Goal: Task Accomplishment & Management: Use online tool/utility

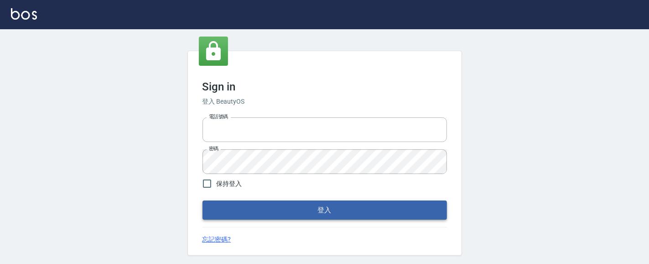
type input "0931911003"
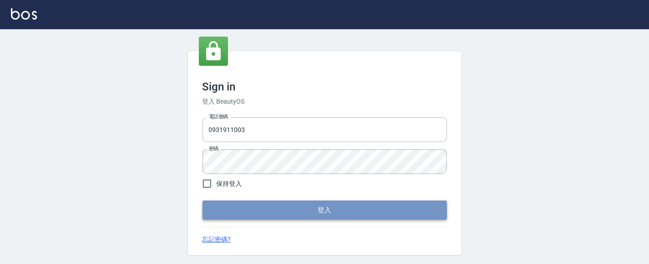
click at [315, 212] on button "登入" at bounding box center [325, 209] width 245 height 19
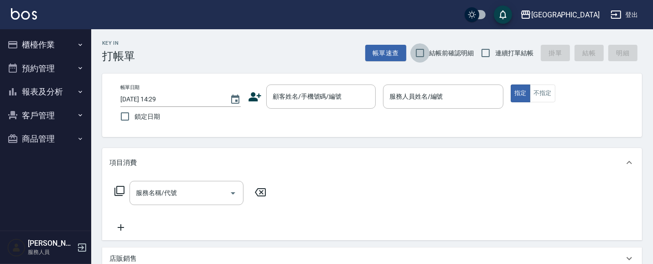
drag, startPoint x: 411, startPoint y: 56, endPoint x: 471, endPoint y: 60, distance: 59.9
click at [412, 60] on input "結帳前確認明細" at bounding box center [420, 52] width 19 height 19
checkbox input "true"
click at [485, 56] on input "連續打單結帳" at bounding box center [485, 52] width 19 height 19
checkbox input "true"
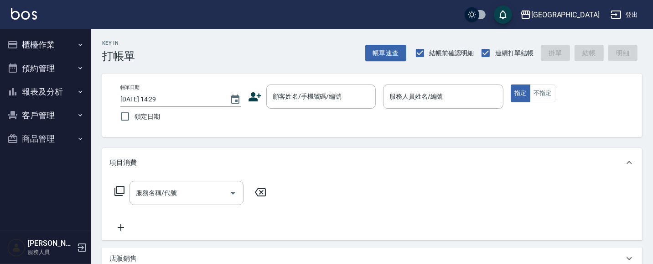
click at [317, 103] on input "顧客姓名/手機號碼/編號" at bounding box center [315, 97] width 88 height 16
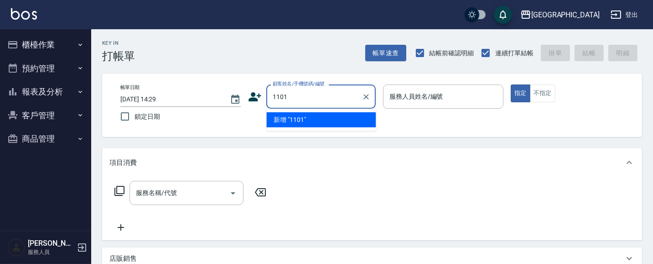
type input "1101"
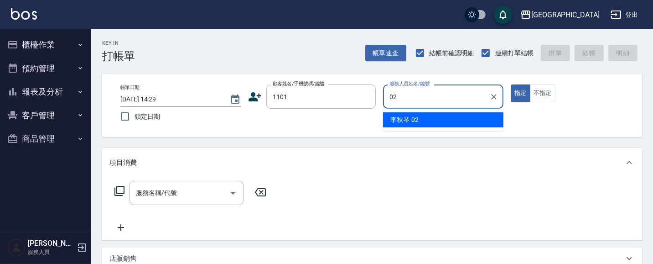
type input "[PERSON_NAME]-02"
type button "true"
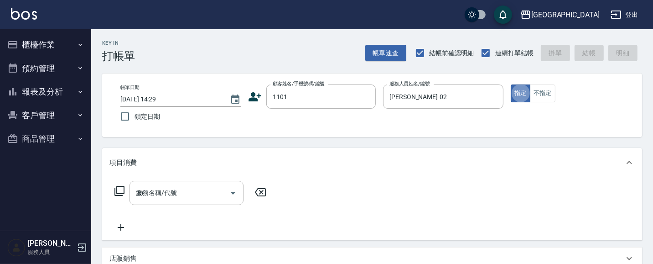
type input "202"
type input "[PERSON_NAME]/1101_[PERSON_NAME]/1101"
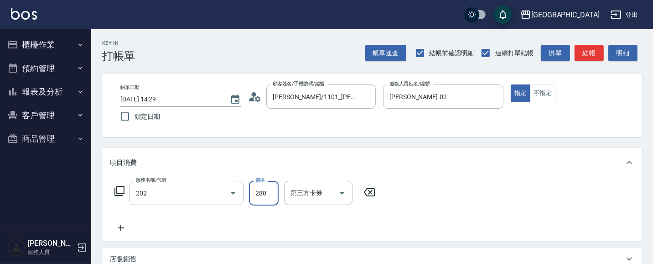
type input "洗髮[280](202)"
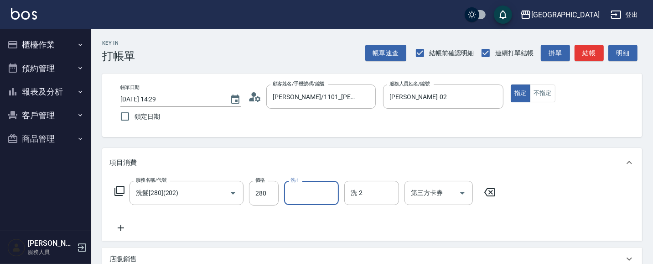
type input "0"
type input "[PERSON_NAME]-15"
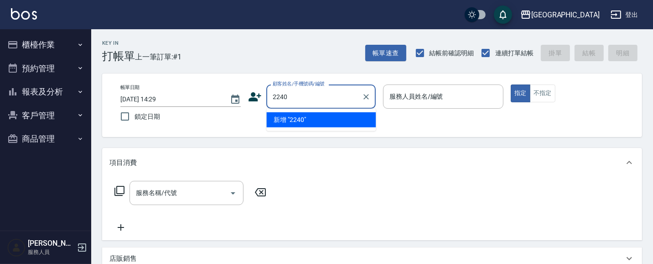
type input "2240"
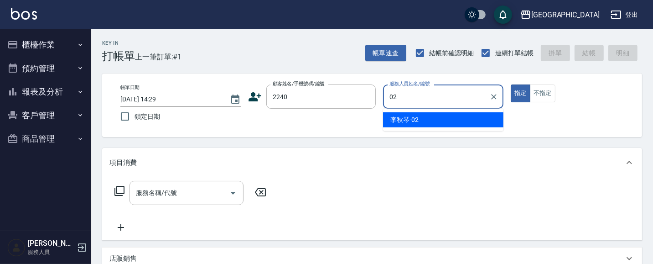
type input "[PERSON_NAME]-02"
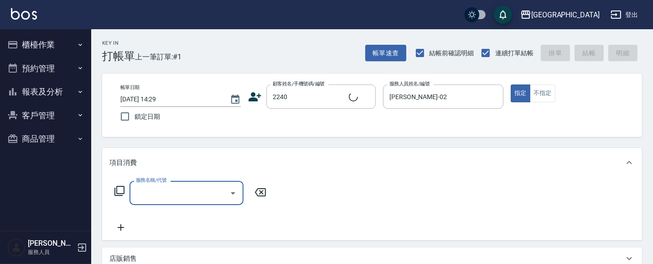
type input "[PERSON_NAME]/0933721362/2240"
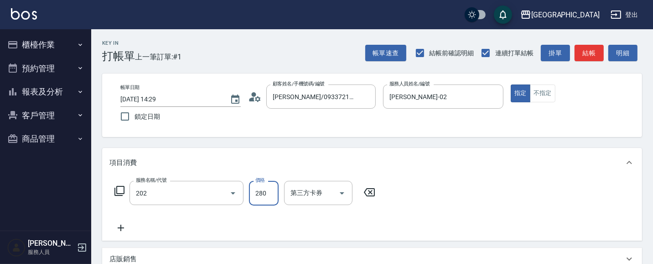
type input "洗髮[280](202)"
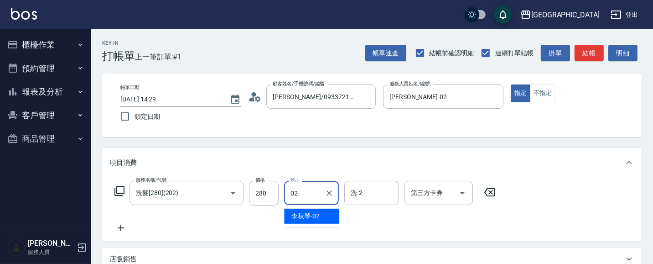
type input "[PERSON_NAME]-02"
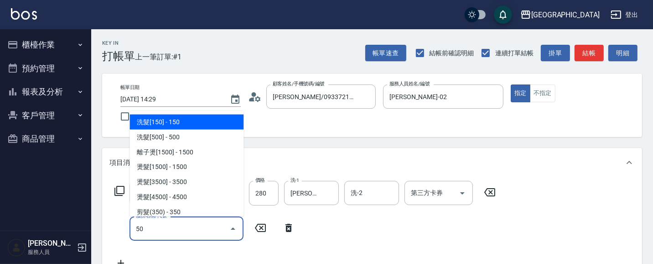
type input "5"
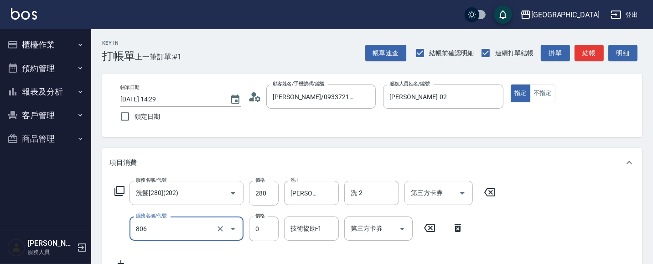
type input "補燙每捲30元(806)"
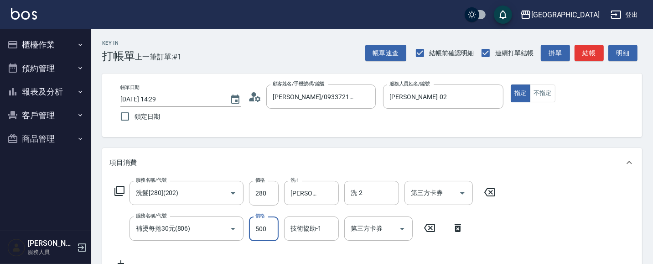
type input "500"
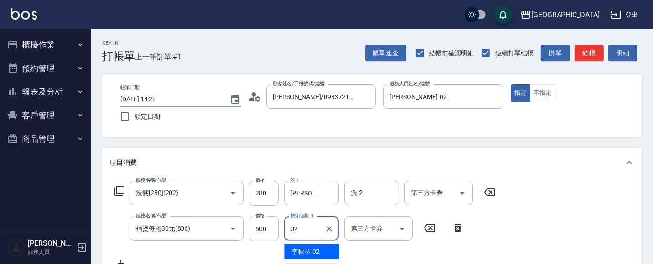
type input "[PERSON_NAME]-02"
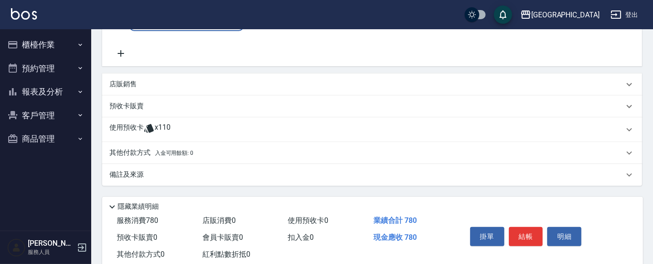
scroll to position [245, 0]
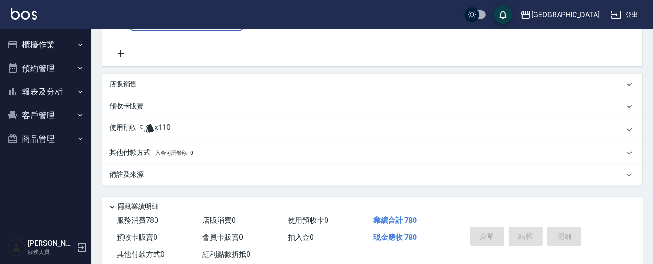
type input "337"
type input "[DATE] 14:30"
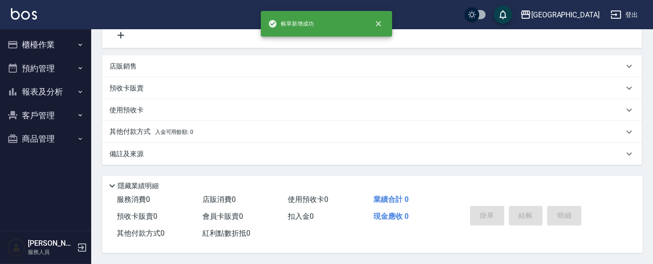
scroll to position [0, 0]
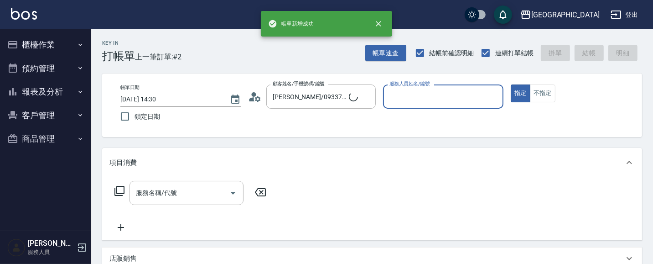
type input "[PERSON_NAME]/0910006073/337"
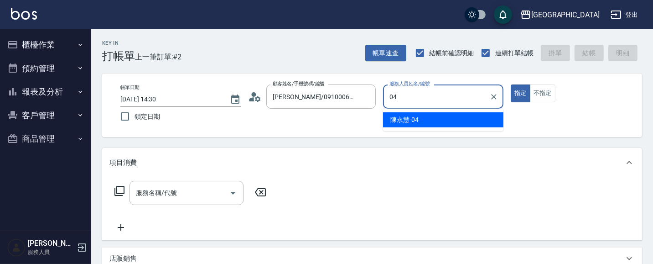
type input "[PERSON_NAME]-04"
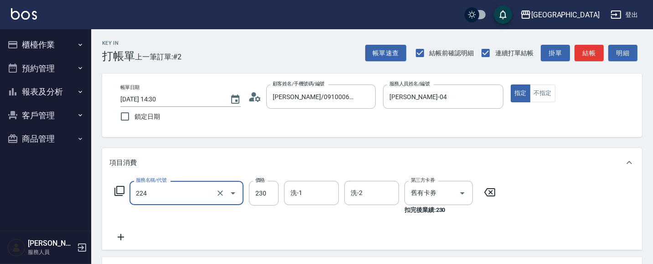
type input "洗髮(卡)230(224)"
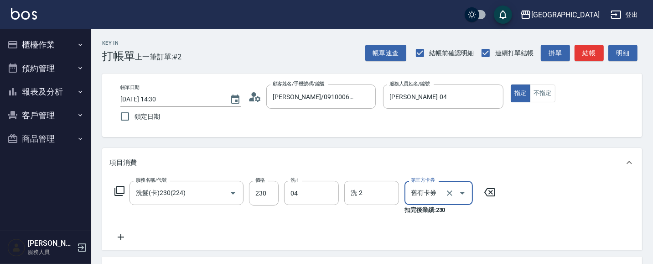
type input "[PERSON_NAME]-04"
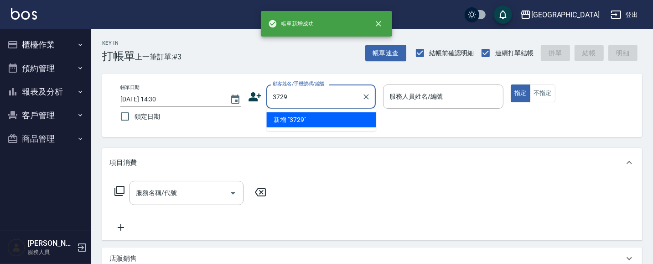
type input "3729"
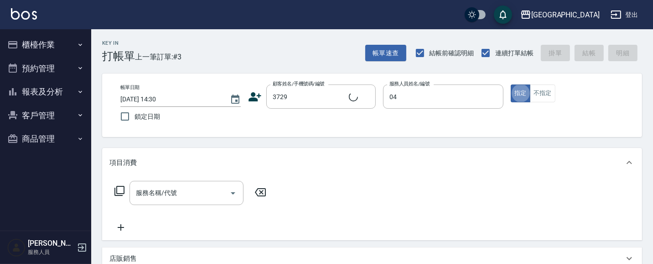
type input "[PERSON_NAME]-04"
type input "[PERSON_NAME]/0916102525/3729"
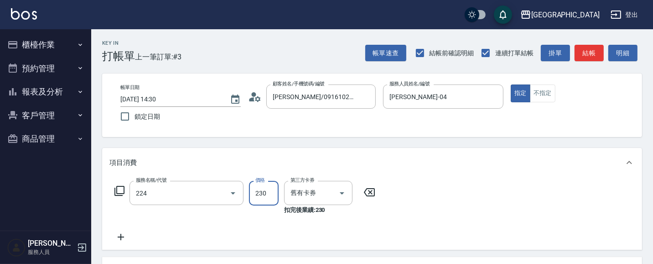
type input "洗髮(卡)230(224)"
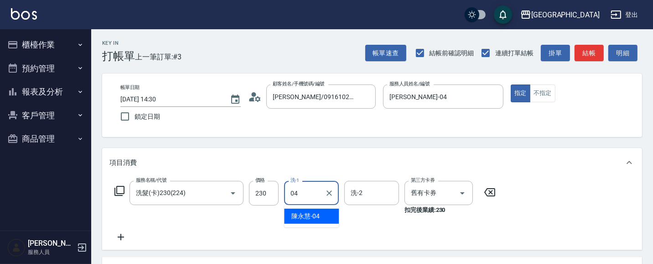
type input "[PERSON_NAME]-04"
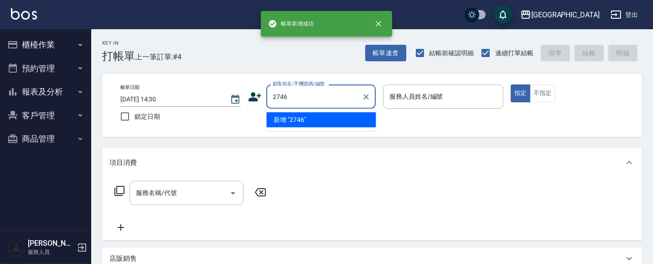
type input "2746"
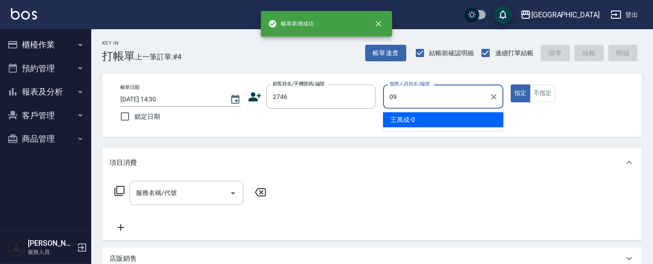
type input "[PERSON_NAME]-09"
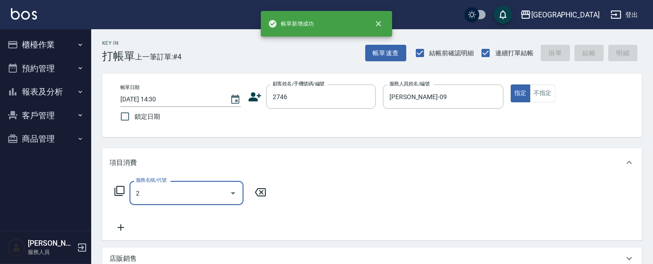
type input "21"
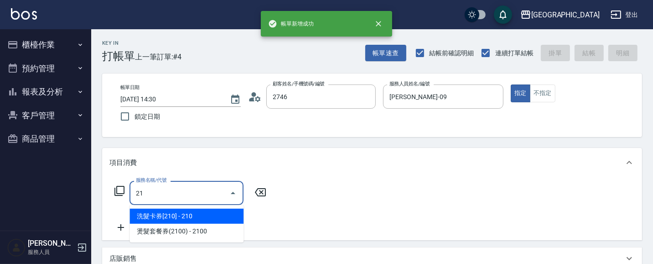
type input "[PERSON_NAME]/0928158205/2746"
type input "滾珠洗髪699(214)"
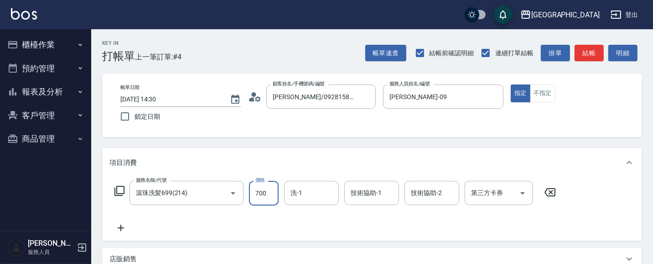
type input "700"
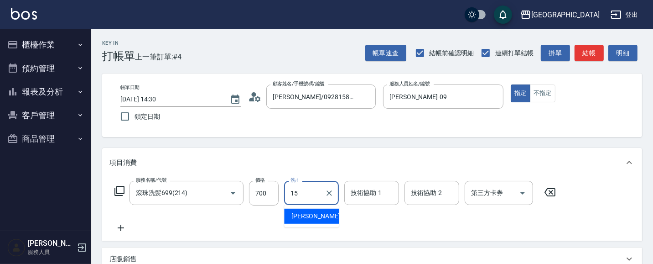
type input "[PERSON_NAME]-15"
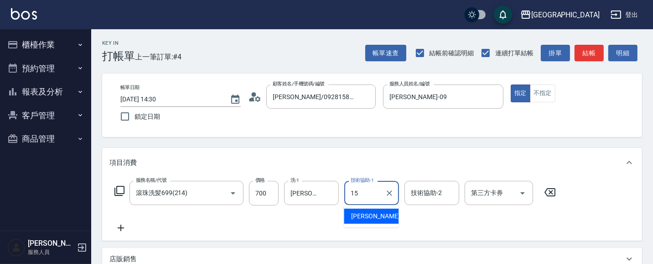
type input "[PERSON_NAME]-15"
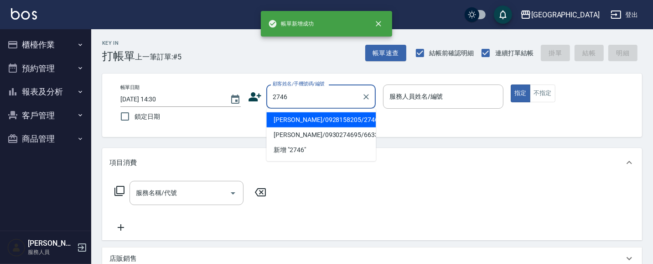
type input "2746"
type input "0"
type input "[PERSON_NAME]/0928158205/2746"
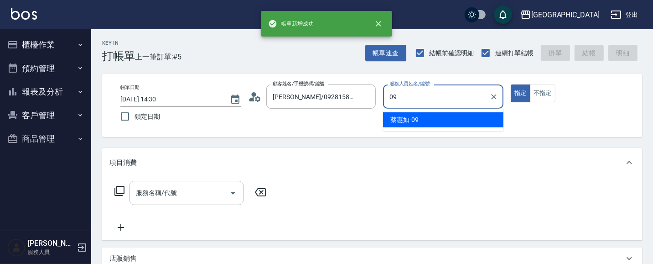
type input "[PERSON_NAME]-09"
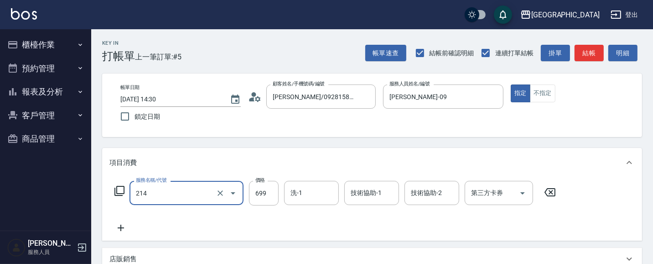
type input "滾珠洗髪699(214)"
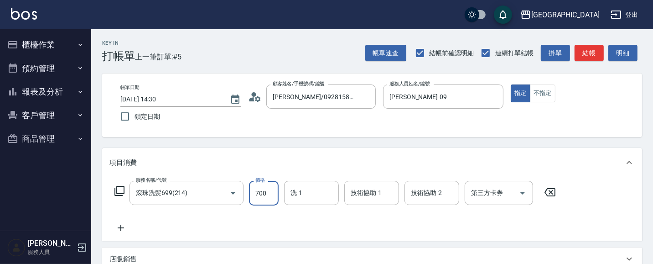
type input "700"
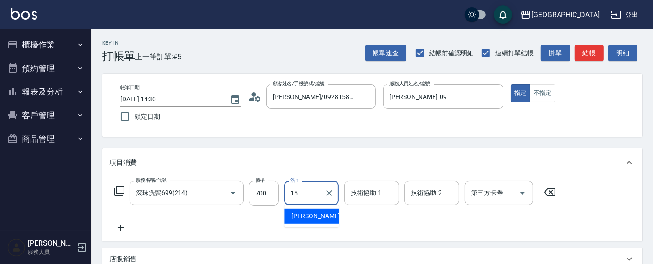
type input "[PERSON_NAME]-15"
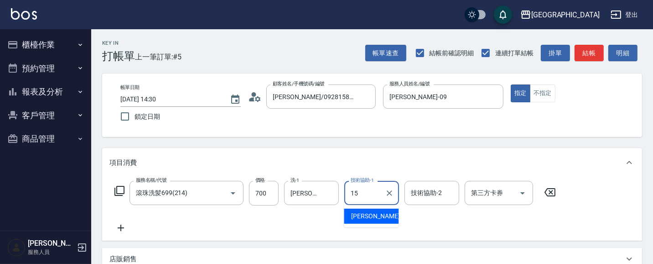
type input "[PERSON_NAME]-15"
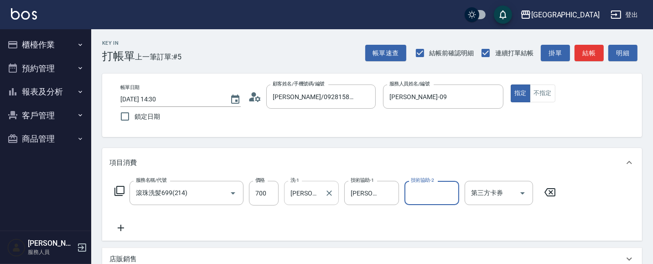
click at [327, 191] on icon "Clear" at bounding box center [329, 192] width 9 height 9
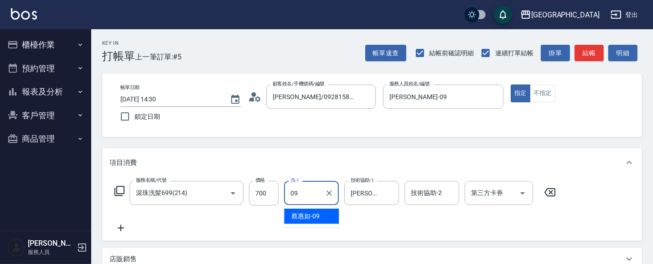
type input "[PERSON_NAME]-09"
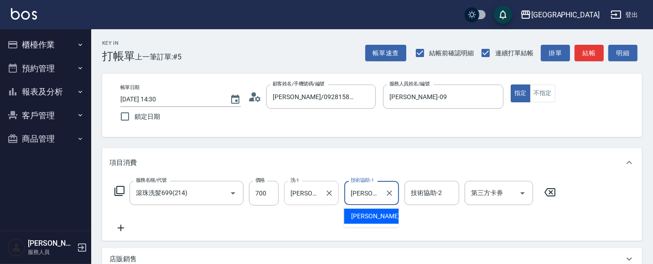
type input "蔡"
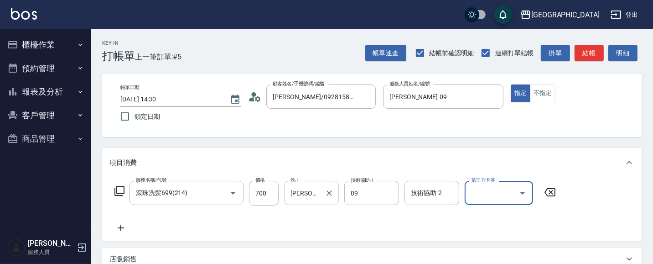
type input "[PERSON_NAME]-09"
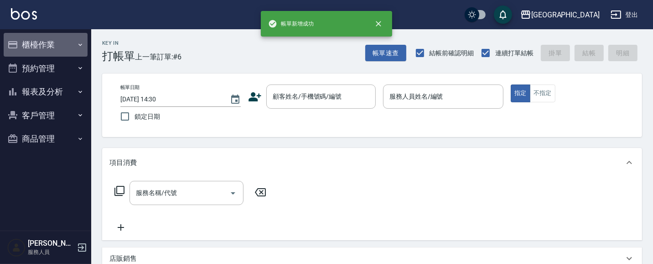
click at [55, 46] on button "櫃檯作業" at bounding box center [46, 45] width 84 height 24
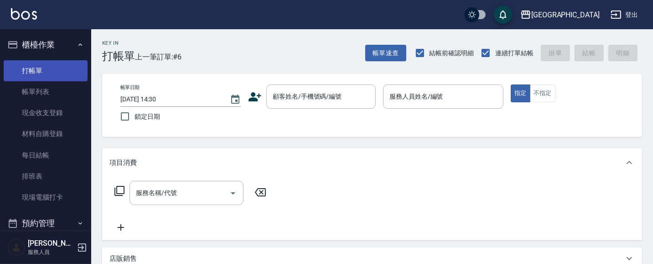
drag, startPoint x: 49, startPoint y: 68, endPoint x: 104, endPoint y: 65, distance: 54.8
click at [49, 68] on link "打帳單" at bounding box center [46, 70] width 84 height 21
drag, startPoint x: 42, startPoint y: 68, endPoint x: 107, endPoint y: 70, distance: 64.8
click at [43, 68] on link "打帳單" at bounding box center [46, 70] width 84 height 21
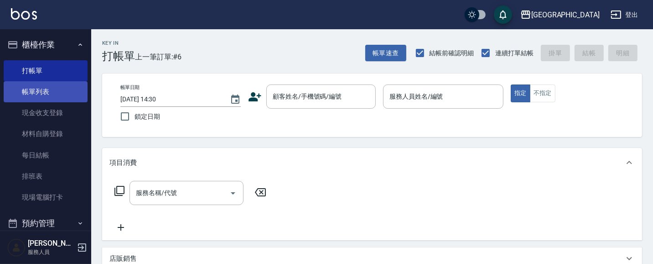
click at [42, 89] on link "帳單列表" at bounding box center [46, 91] width 84 height 21
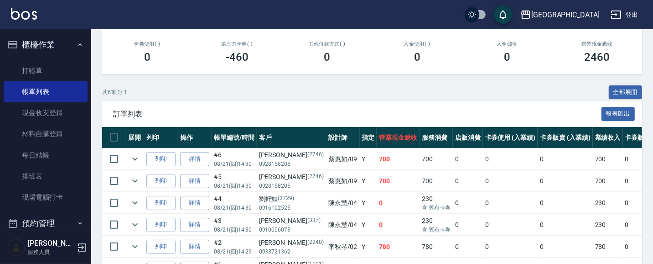
scroll to position [158, 0]
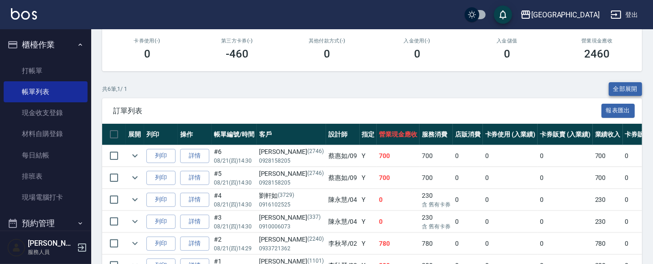
click at [624, 89] on button "全部展開" at bounding box center [626, 89] width 34 height 14
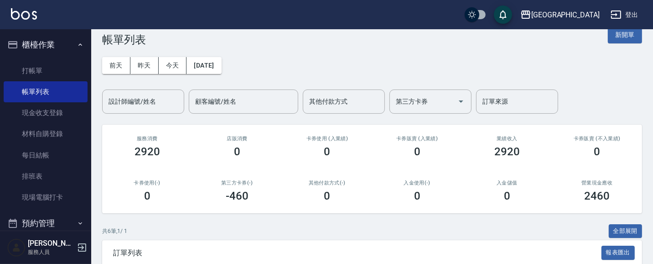
scroll to position [16, 0]
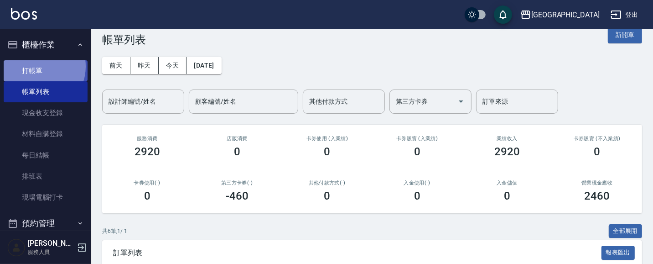
click at [36, 68] on link "打帳單" at bounding box center [46, 70] width 84 height 21
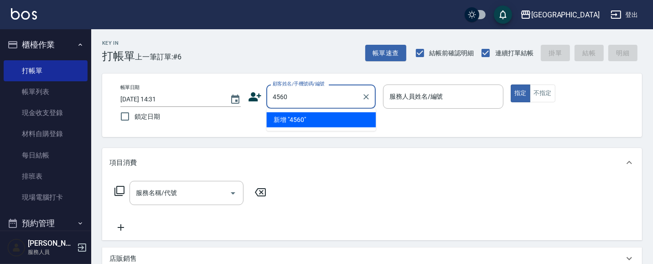
type input "4560"
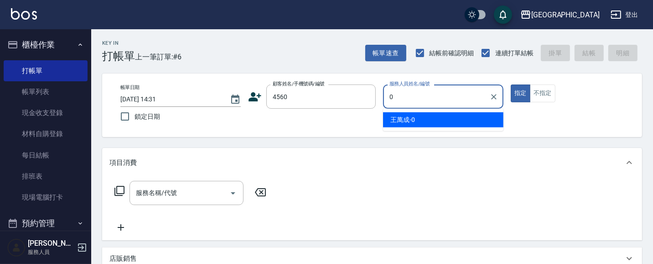
type input "09"
type input "[PERSON_NAME]/0921120276/4560"
type input "[PERSON_NAME]-09"
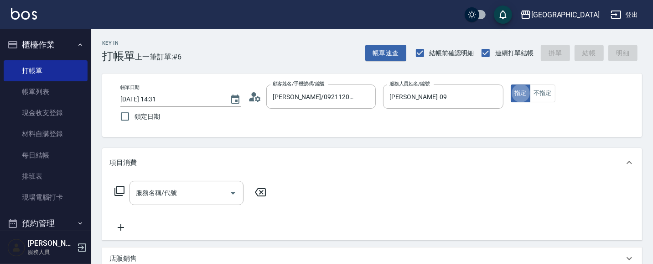
type button "true"
type input "2"
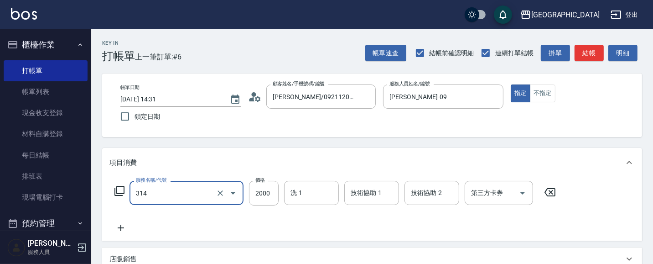
type input "燙髮[2000](314)"
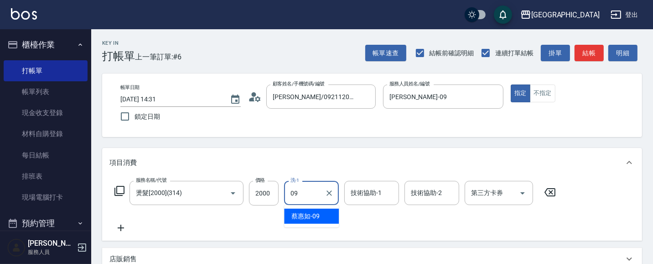
type input "[PERSON_NAME]-09"
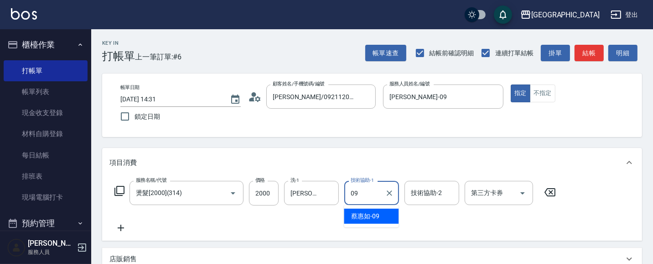
type input "[PERSON_NAME]-09"
